Goal: Information Seeking & Learning: Learn about a topic

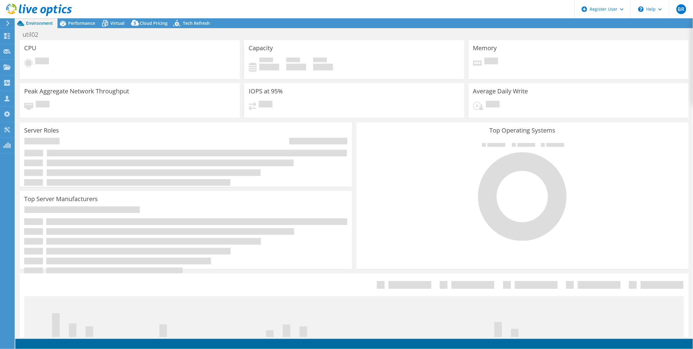
select select "USWest"
select select "USD"
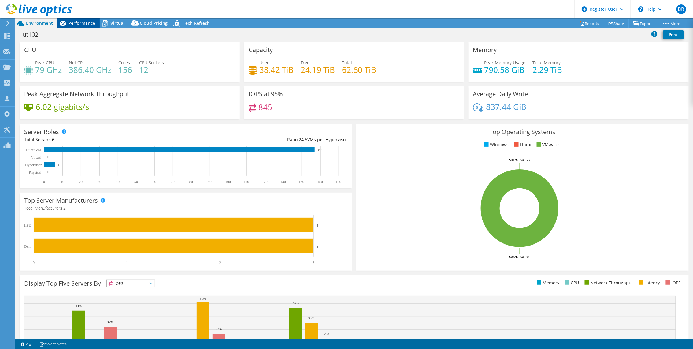
click at [77, 25] on span "Performance" at bounding box center [81, 23] width 27 height 6
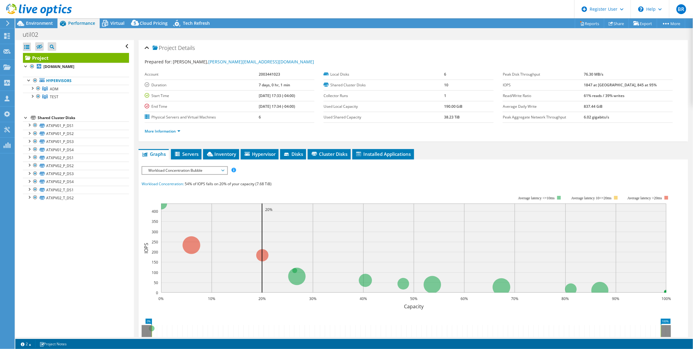
drag, startPoint x: 601, startPoint y: 87, endPoint x: 623, endPoint y: 83, distance: 22.4
click at [623, 83] on tr "IOPS 1847 at [GEOGRAPHIC_DATA], 845 at 95%" at bounding box center [588, 85] width 170 height 11
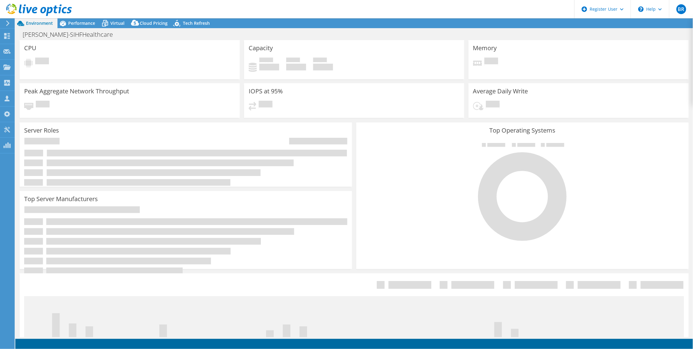
select select "USEast"
select select "USD"
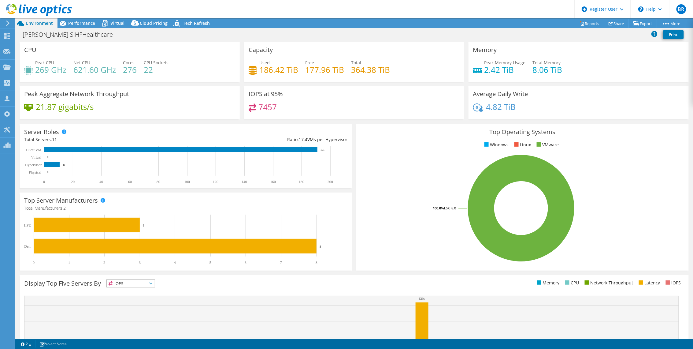
click at [369, 227] on rect at bounding box center [521, 207] width 321 height 107
click at [83, 22] on span "Performance" at bounding box center [81, 23] width 27 height 6
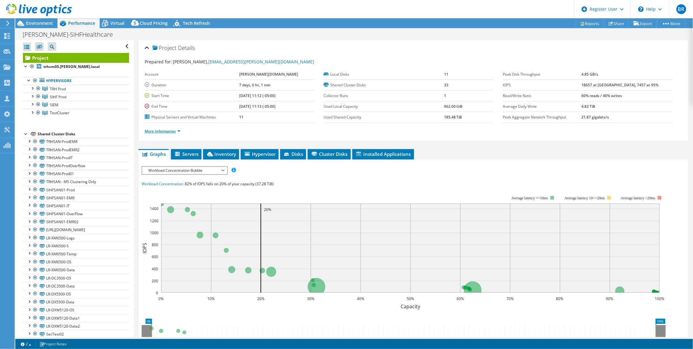
click at [157, 128] on link "More Information" at bounding box center [163, 130] width 36 height 5
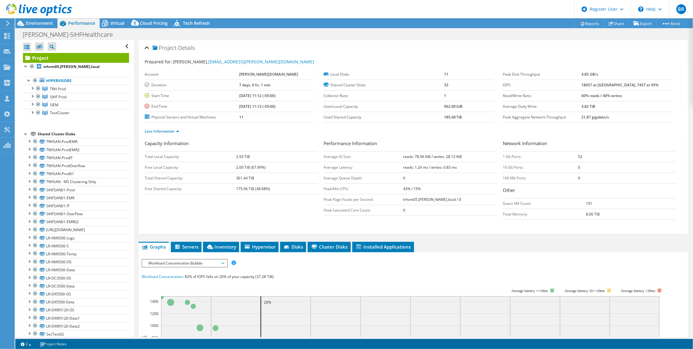
click at [235, 188] on td "Free Shared Capacity:" at bounding box center [191, 188] width 92 height 11
drag, startPoint x: 233, startPoint y: 175, endPoint x: 252, endPoint y: 175, distance: 18.4
click at [252, 175] on tr "Total Shared Capacity: 361.44 TiB" at bounding box center [231, 178] width 173 height 11
drag, startPoint x: 252, startPoint y: 175, endPoint x: 244, endPoint y: 189, distance: 16.0
click at [244, 189] on b "175.96 TiB (48.68%)" at bounding box center [253, 188] width 34 height 5
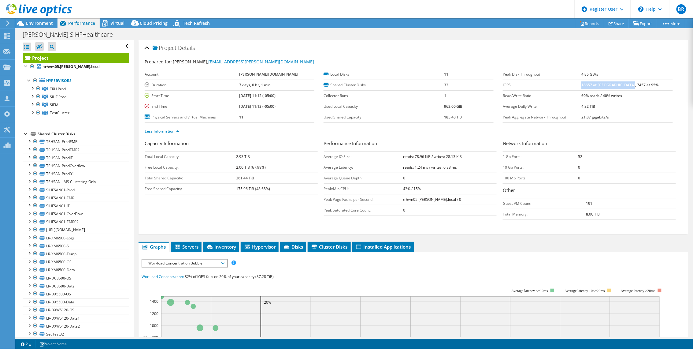
drag, startPoint x: 598, startPoint y: 85, endPoint x: 660, endPoint y: 85, distance: 62.4
click at [660, 85] on td "18657 at Peak, 7457 at 95%" at bounding box center [627, 85] width 91 height 11
click at [509, 240] on div "Project Details Prepared for: bryan bastilla, bbastilla@touchette.org Account t…" at bounding box center [413, 283] width 559 height 487
click at [119, 22] on span "Virtual" at bounding box center [117, 23] width 14 height 6
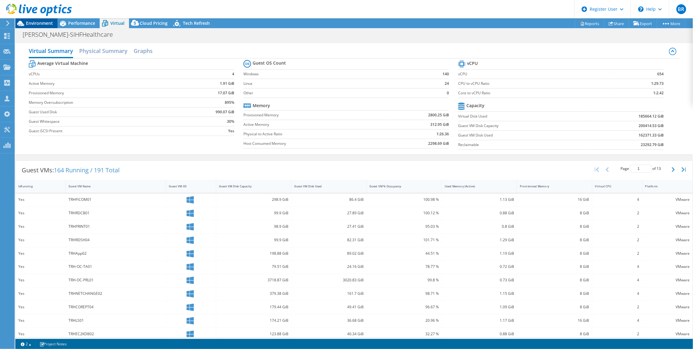
click at [35, 23] on span "Environment" at bounding box center [39, 23] width 27 height 6
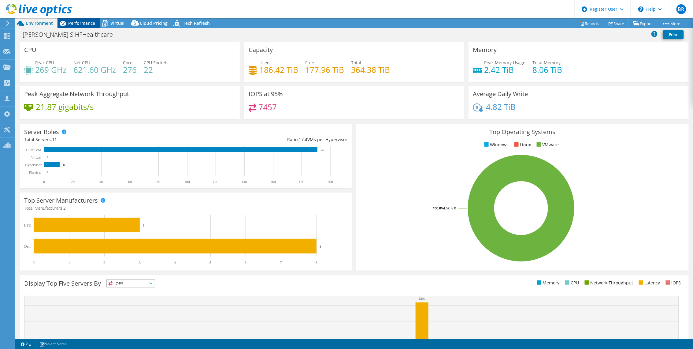
click at [71, 24] on span "Performance" at bounding box center [81, 23] width 27 height 6
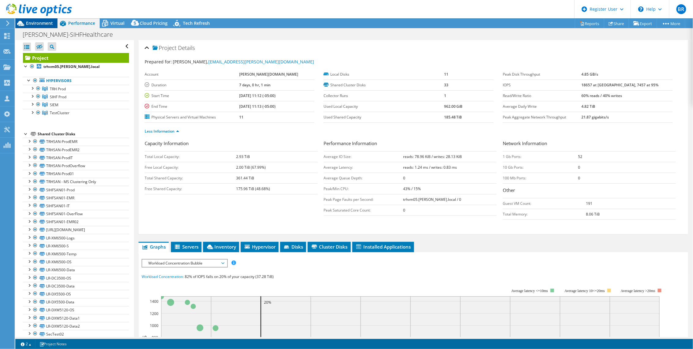
click at [39, 24] on span "Environment" at bounding box center [39, 23] width 27 height 6
